Goal: Find specific page/section: Find specific page/section

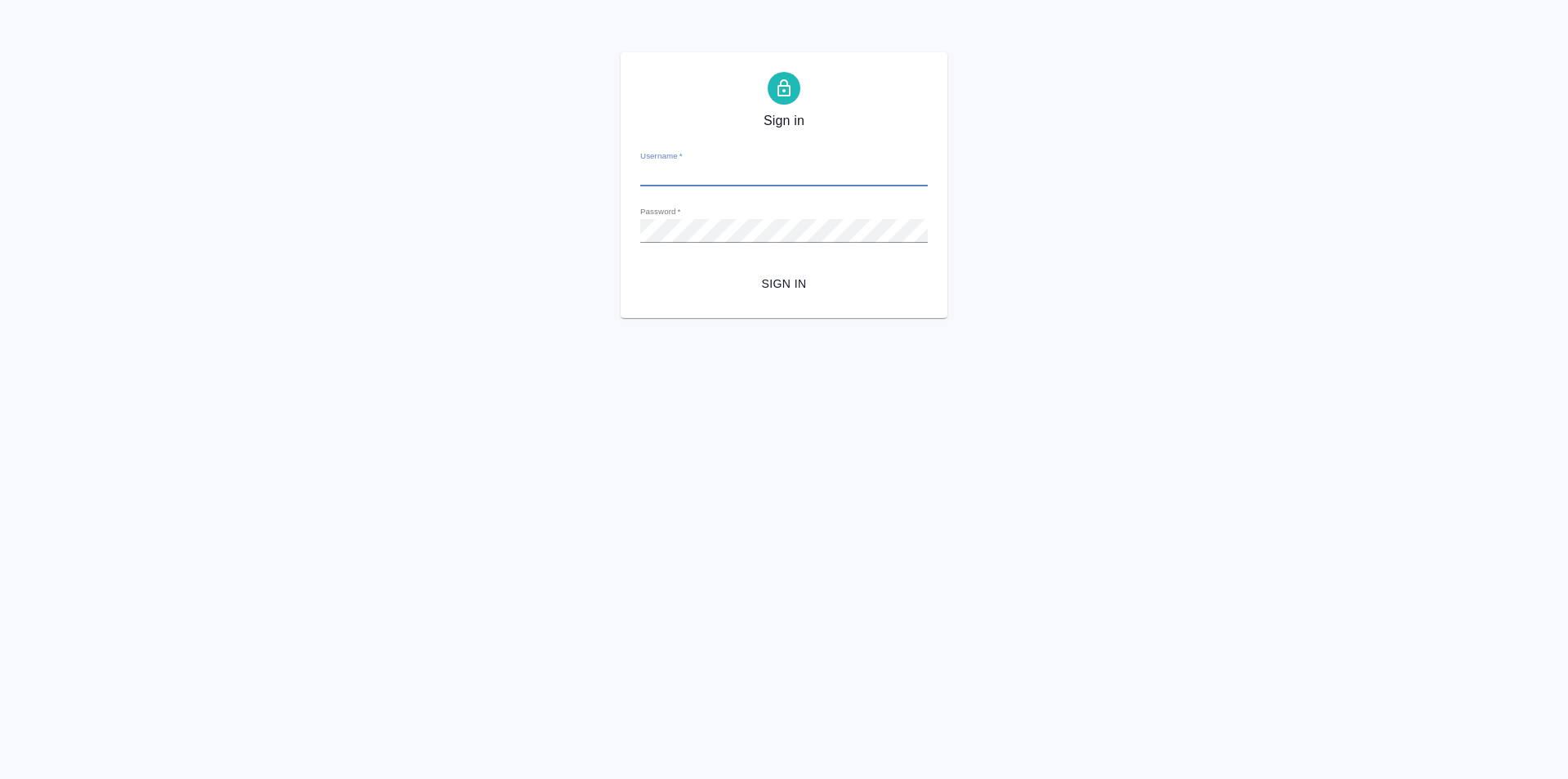
type input "[PERSON_NAME][EMAIL_ADDRESS][DOMAIN_NAME]"
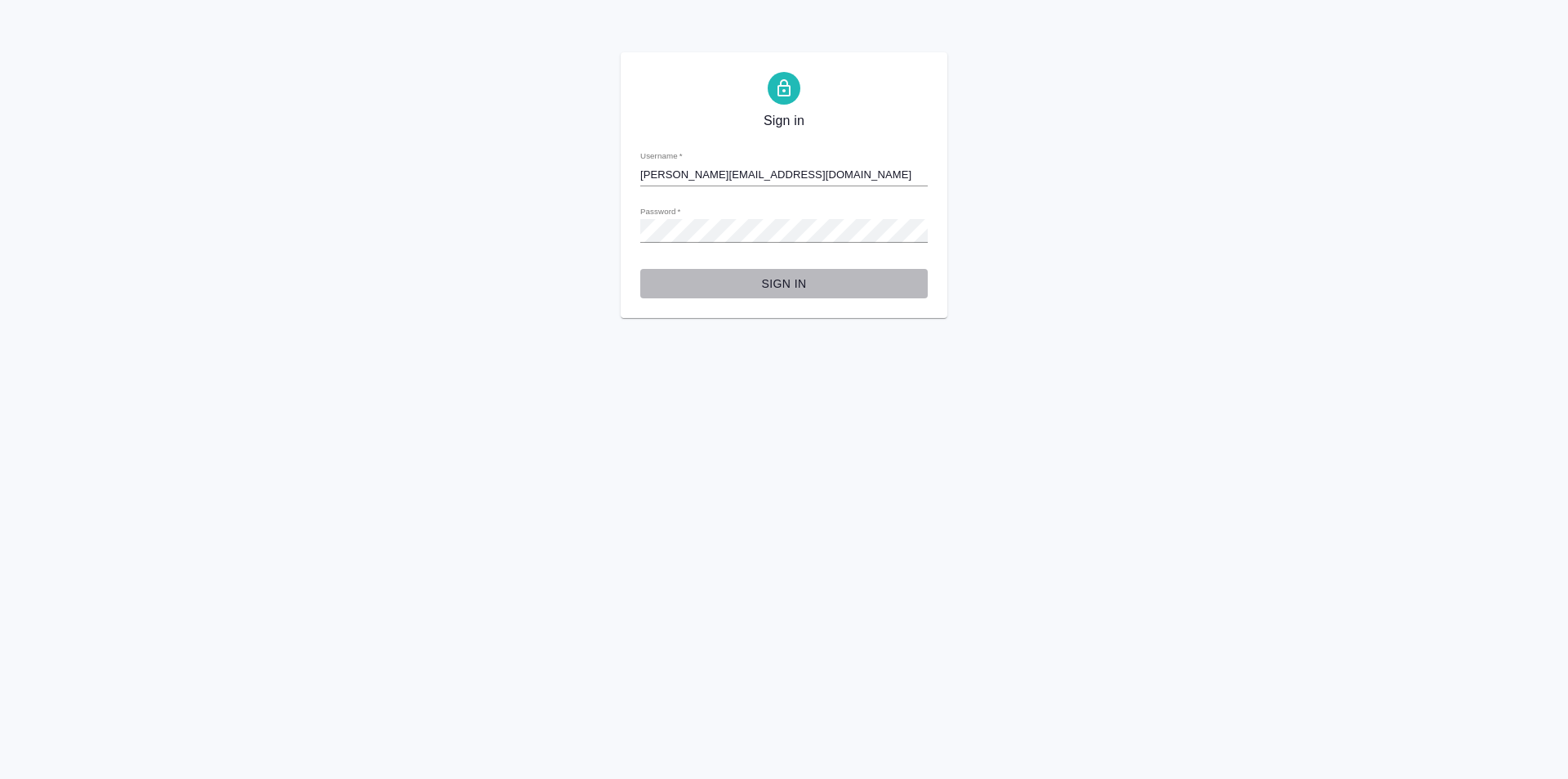
click at [767, 283] on span "Sign in" at bounding box center [783, 283] width 261 height 20
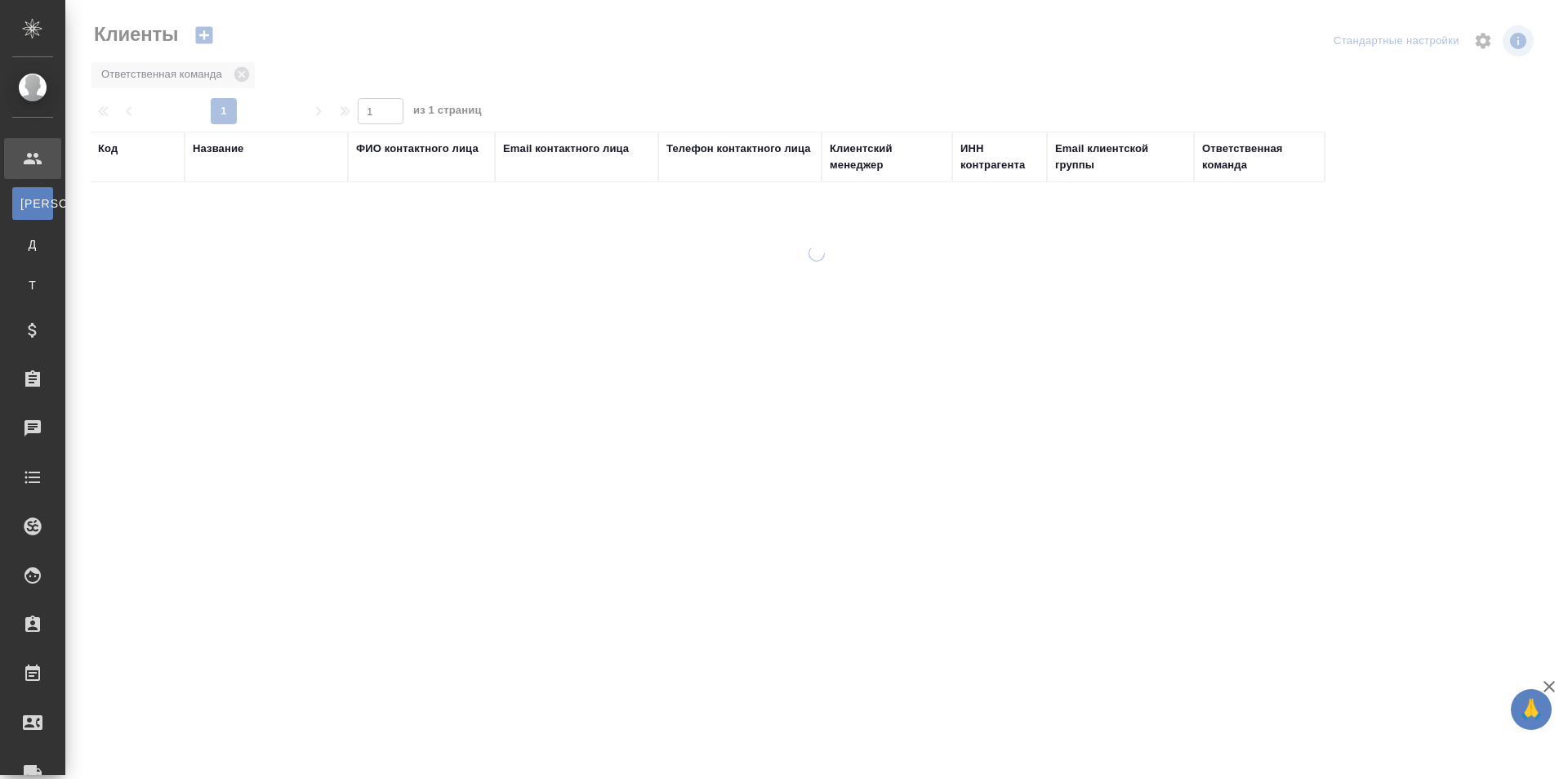
select select "RU"
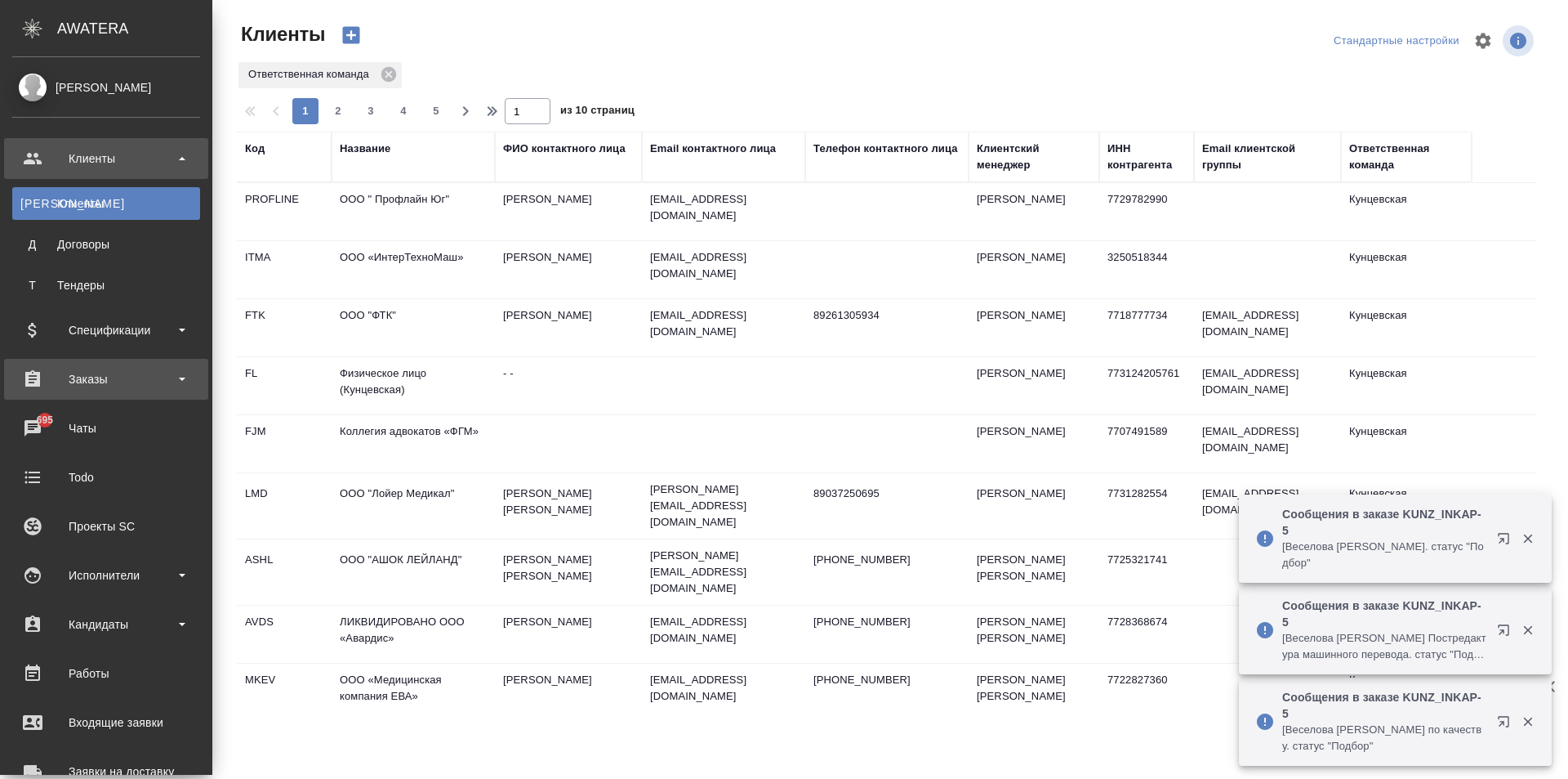
click at [123, 364] on div "Заказы" at bounding box center [106, 379] width 204 height 40
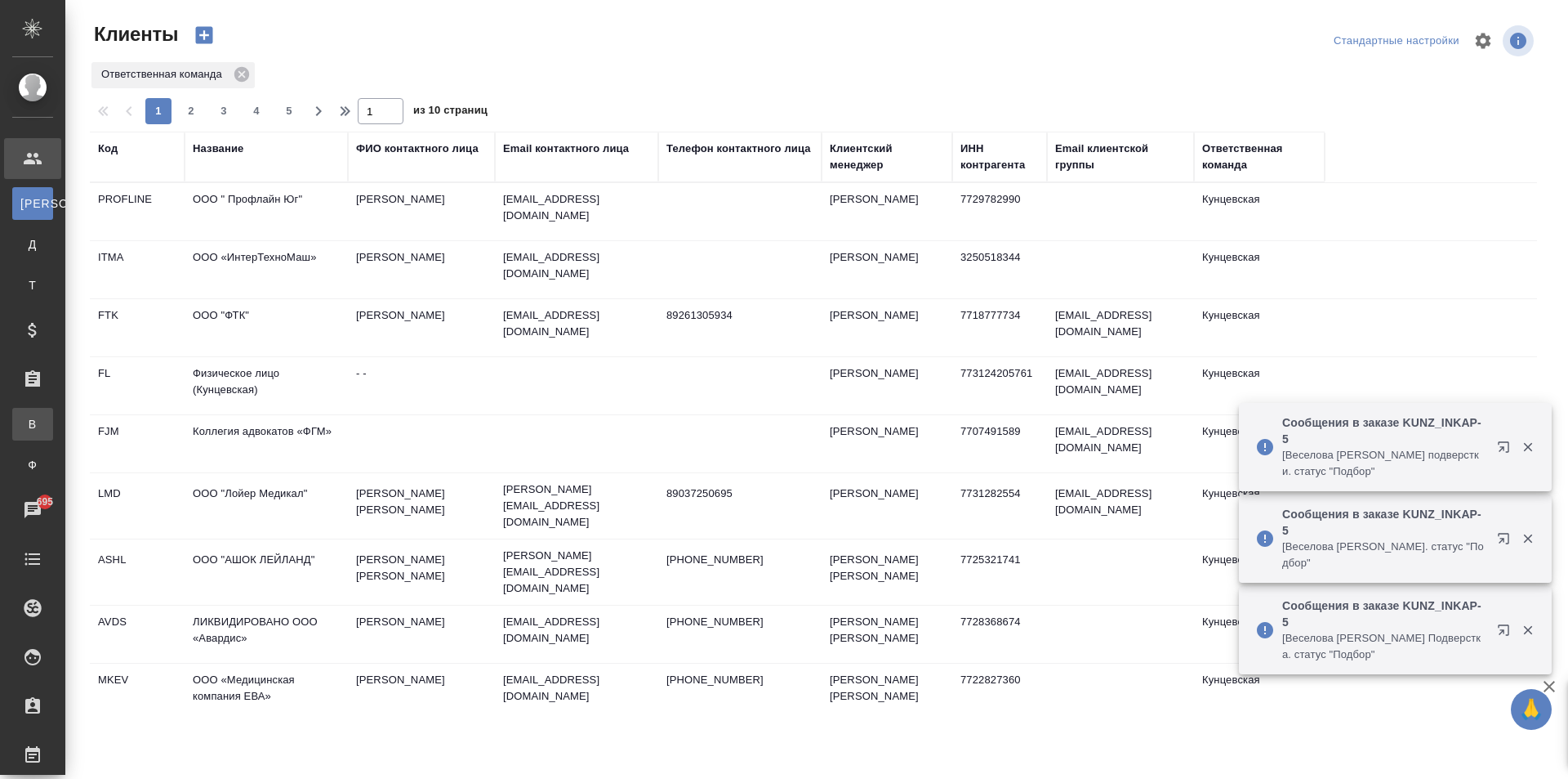
click at [53, 436] on link "В Все заказы" at bounding box center [33, 424] width 40 height 33
